Goal: Transaction & Acquisition: Purchase product/service

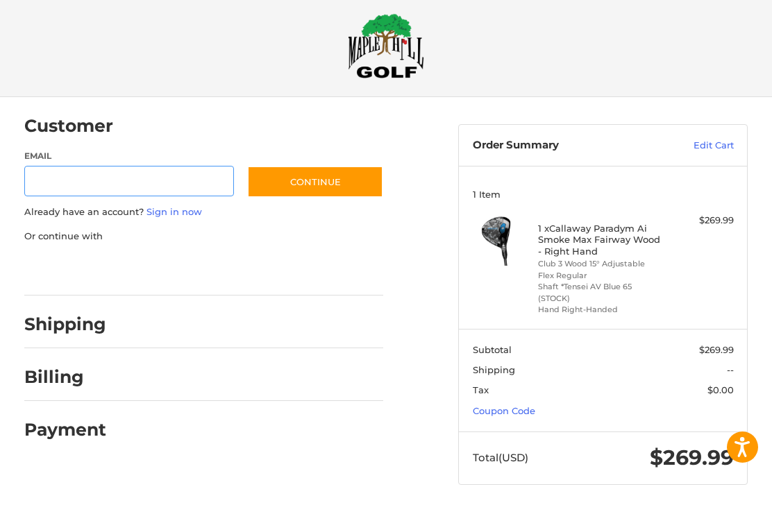
scroll to position [16, 0]
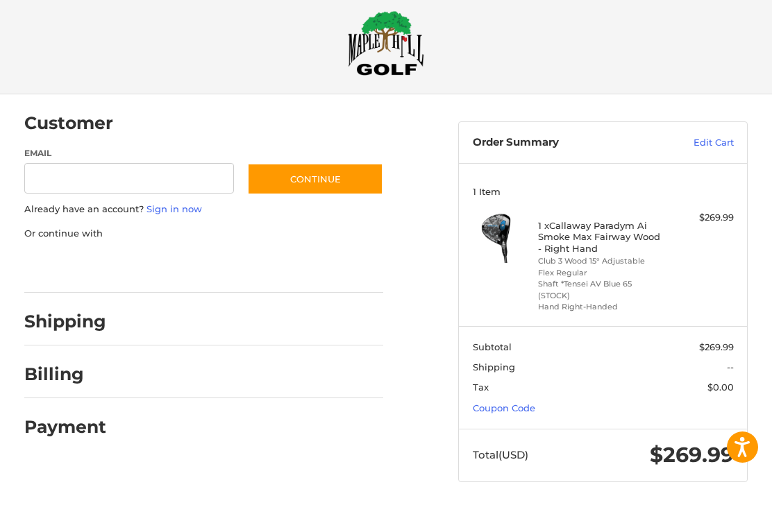
click at [514, 404] on link "Coupon Code" at bounding box center [504, 408] width 62 height 11
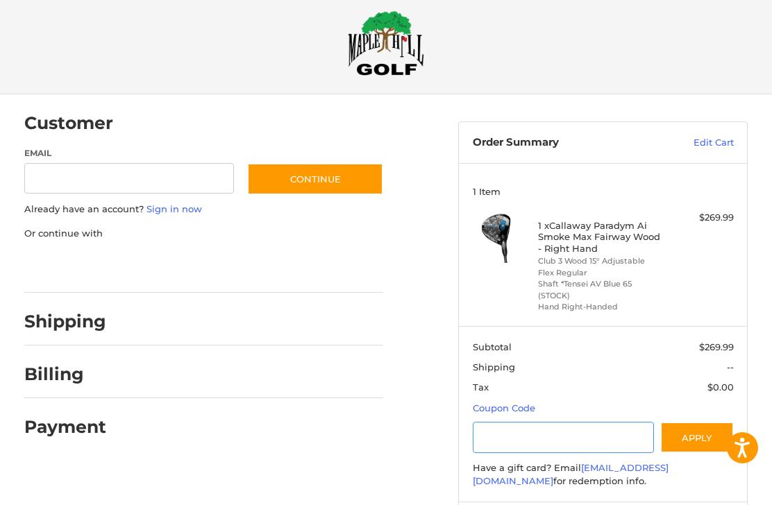
click at [532, 432] on input "Gift Certificate or Coupon Code" at bounding box center [563, 437] width 181 height 31
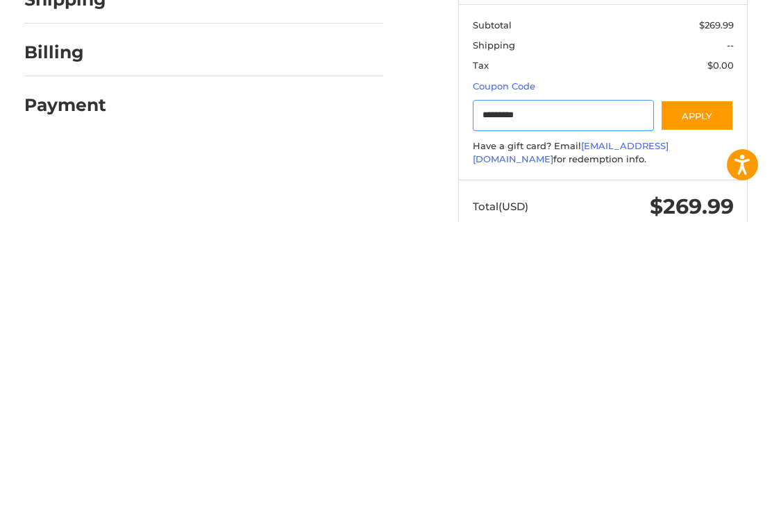
type input "*********"
click at [698, 383] on button "Apply" at bounding box center [697, 398] width 74 height 31
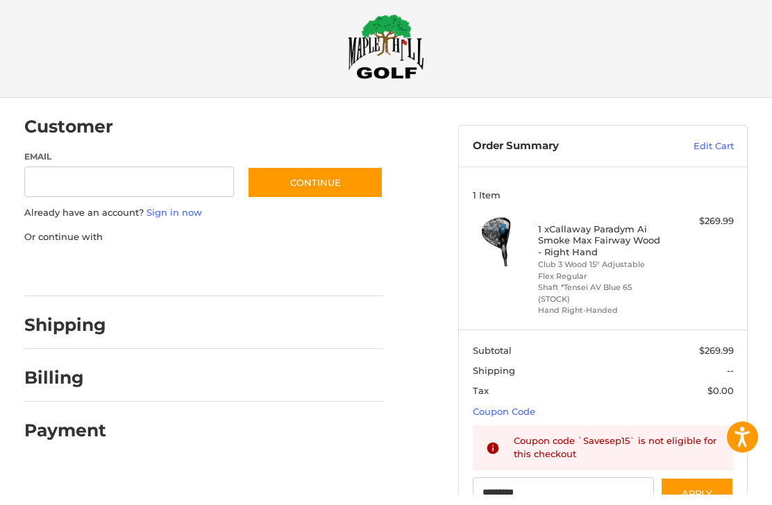
scroll to position [0, 0]
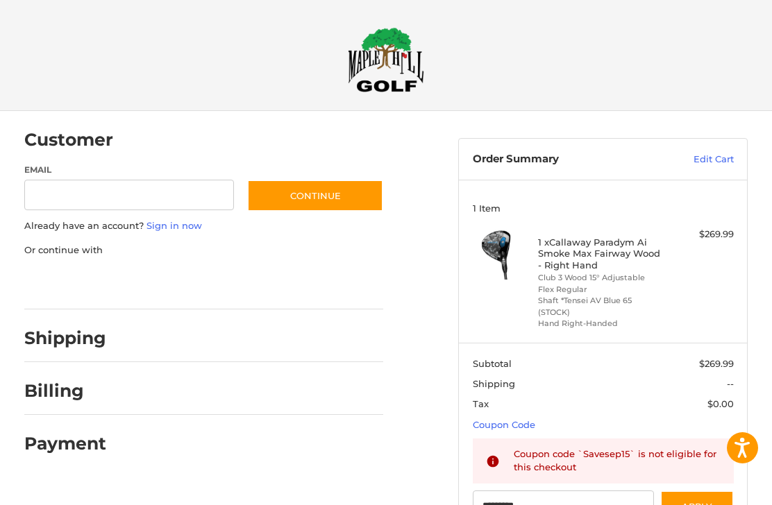
click at [716, 160] on link "Edit Cart" at bounding box center [691, 160] width 83 height 14
